Goal: Task Accomplishment & Management: Use online tool/utility

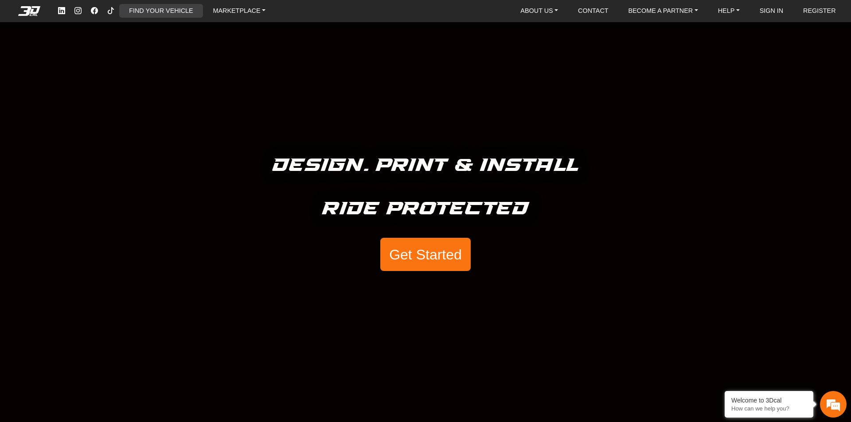
click at [186, 12] on link "FIND YOUR VEHICLE" at bounding box center [160, 11] width 71 height 14
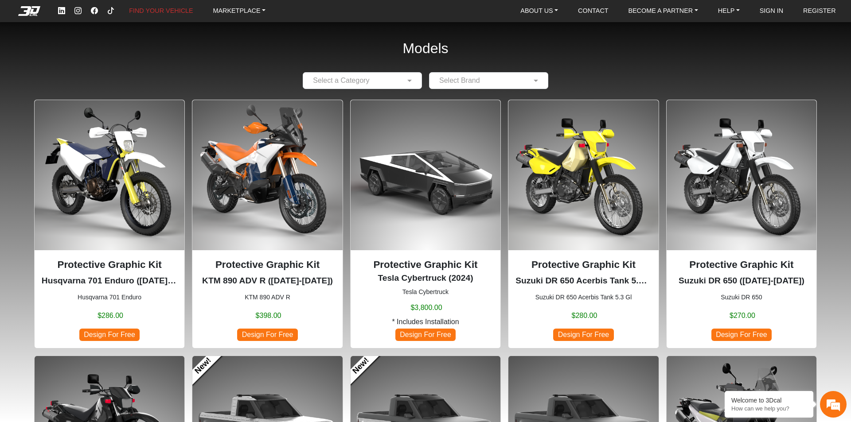
click at [373, 79] on input "text" at bounding box center [354, 80] width 92 height 11
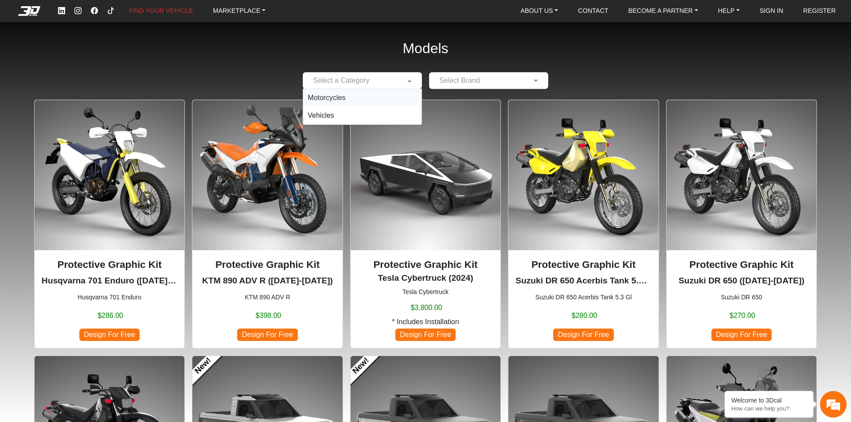
type input "*"
click at [343, 93] on div "Motorcycles" at bounding box center [362, 98] width 118 height 18
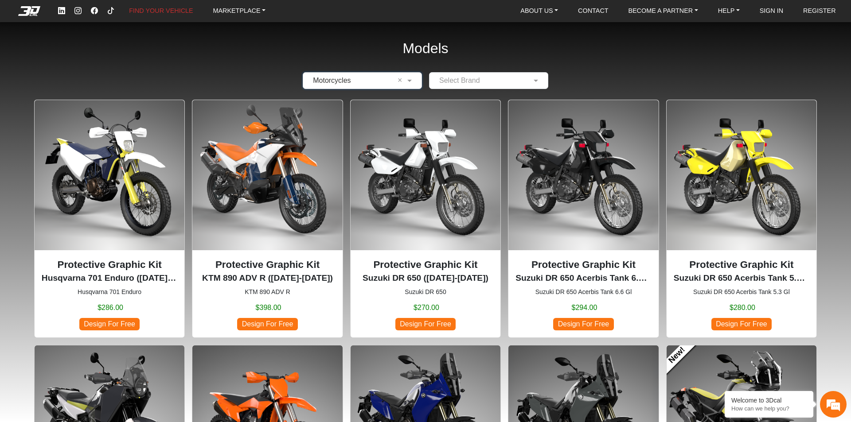
click at [468, 79] on input "text" at bounding box center [480, 80] width 92 height 11
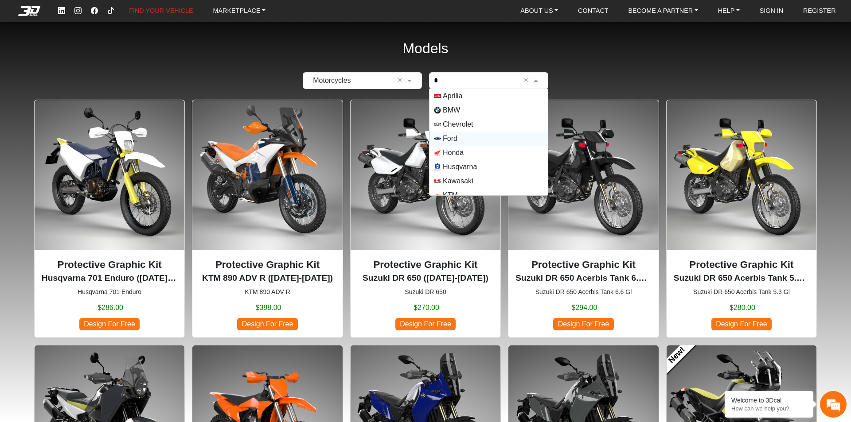
type input "**"
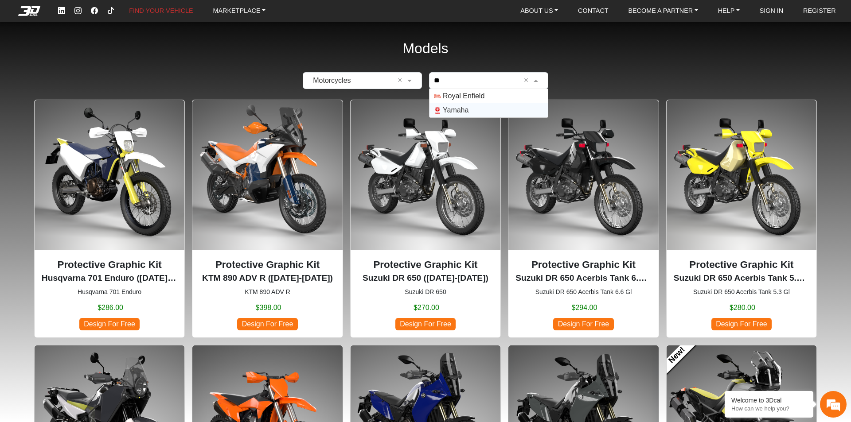
click at [466, 112] on span "Yamaha" at bounding box center [456, 110] width 26 height 11
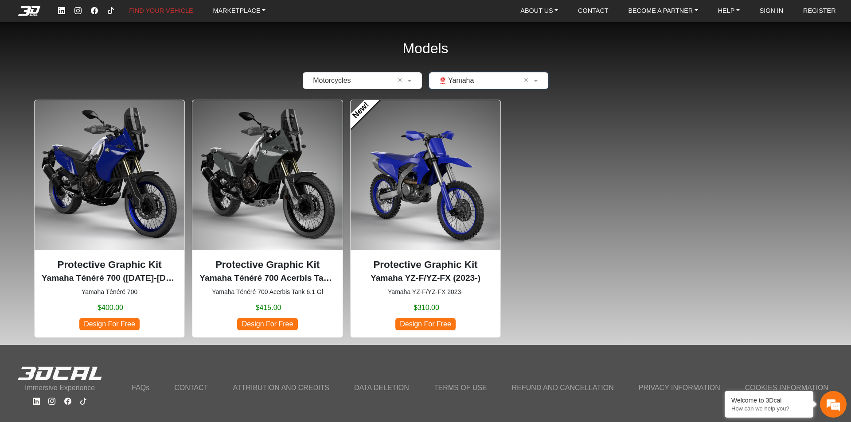
click at [130, 220] on img at bounding box center [110, 175] width 150 height 150
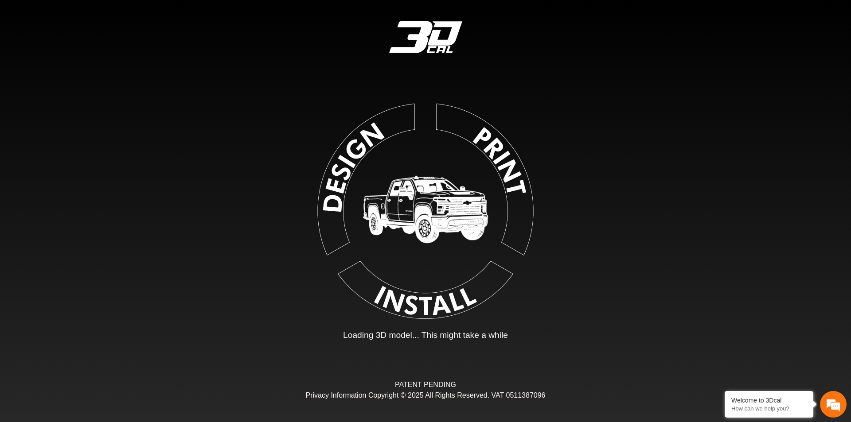
type input "*"
